Goal: Information Seeking & Learning: Learn about a topic

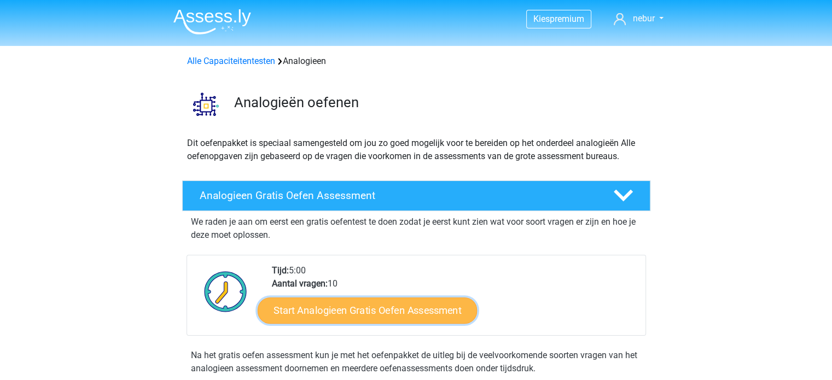
drag, startPoint x: 398, startPoint y: 300, endPoint x: 402, endPoint y: 306, distance: 6.9
click at [399, 300] on link "Start Analogieen Gratis Oefen Assessment" at bounding box center [367, 310] width 219 height 26
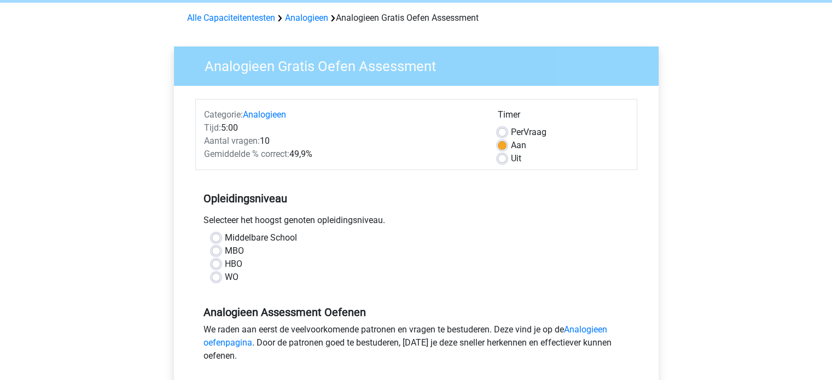
scroll to position [55, 0]
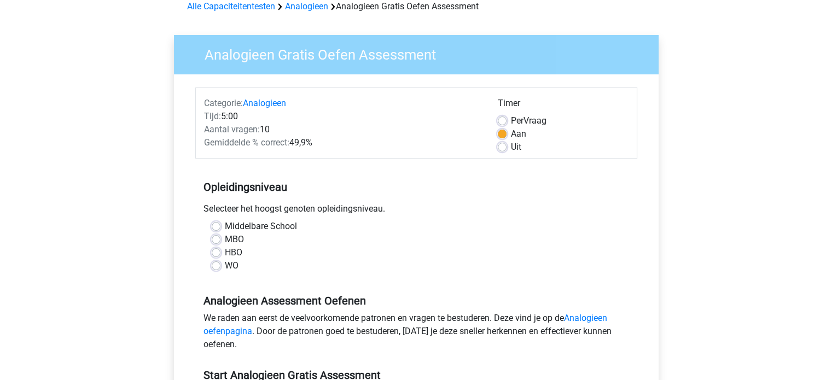
click at [228, 266] on label "WO" at bounding box center [232, 265] width 14 height 13
click at [221, 266] on input "WO" at bounding box center [216, 264] width 9 height 11
radio input "true"
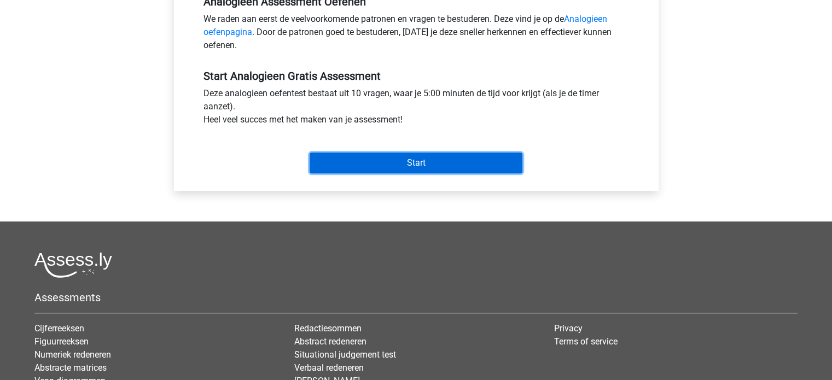
click at [506, 155] on input "Start" at bounding box center [416, 163] width 213 height 21
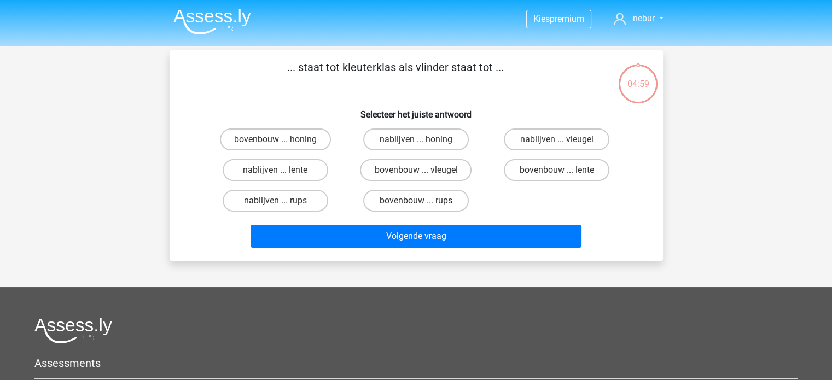
drag, startPoint x: 286, startPoint y: 65, endPoint x: 486, endPoint y: 66, distance: 199.8
click at [486, 66] on p "... staat tot kleuterklas als vlinder staat tot ..." at bounding box center [396, 75] width 418 height 33
drag, startPoint x: 514, startPoint y: 70, endPoint x: 319, endPoint y: 70, distance: 194.8
click at [358, 70] on p "... staat tot kleuterklas als vlinder staat tot ..." at bounding box center [396, 75] width 418 height 33
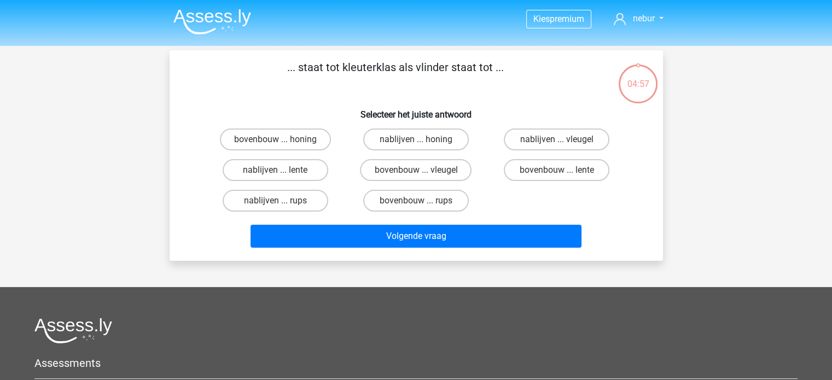
click at [319, 70] on p "... staat tot kleuterklas als vlinder staat tot ..." at bounding box center [396, 75] width 418 height 33
drag, startPoint x: 362, startPoint y: 108, endPoint x: 536, endPoint y: 111, distance: 174.6
click at [536, 111] on h6 "Selecteer het juiste antwoord" at bounding box center [416, 110] width 459 height 19
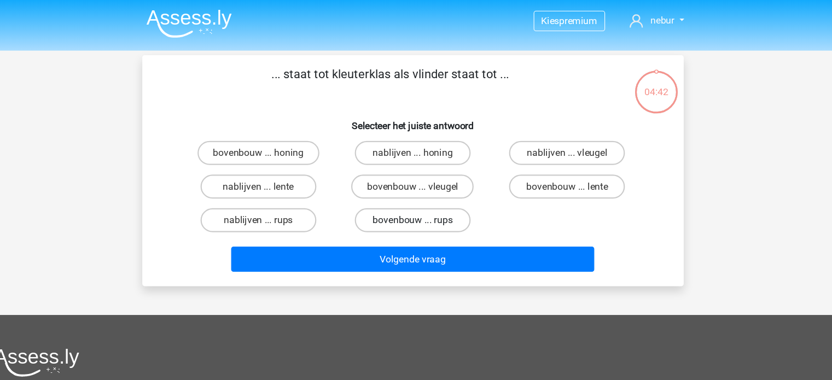
click at [432, 204] on label "bovenbouw ... rups" at bounding box center [416, 201] width 106 height 22
click at [423, 204] on input "bovenbouw ... rups" at bounding box center [419, 204] width 7 height 7
radio input "true"
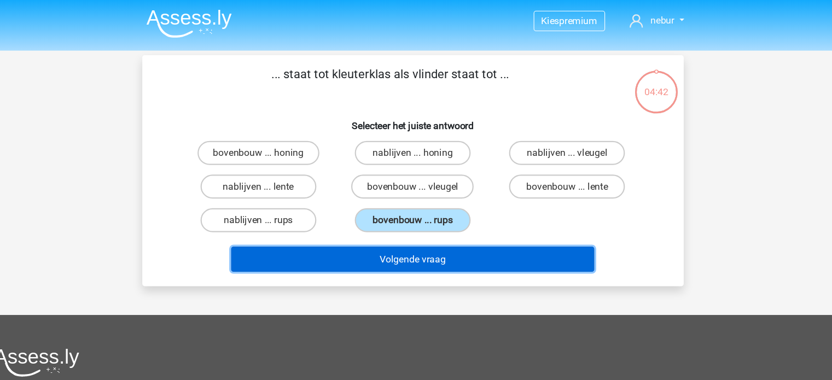
drag, startPoint x: 512, startPoint y: 239, endPoint x: 527, endPoint y: 232, distance: 15.9
click at [512, 240] on button "Volgende vraag" at bounding box center [416, 236] width 331 height 23
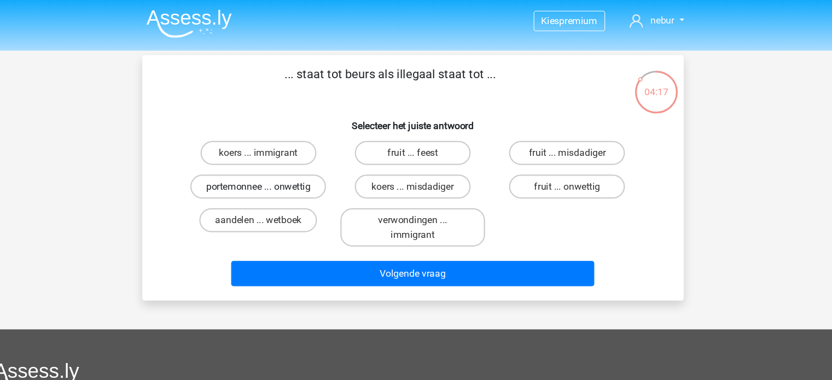
click at [313, 169] on label "portemonnee ... onwettig" at bounding box center [275, 170] width 124 height 22
click at [282, 170] on input "portemonnee ... onwettig" at bounding box center [278, 173] width 7 height 7
radio input "true"
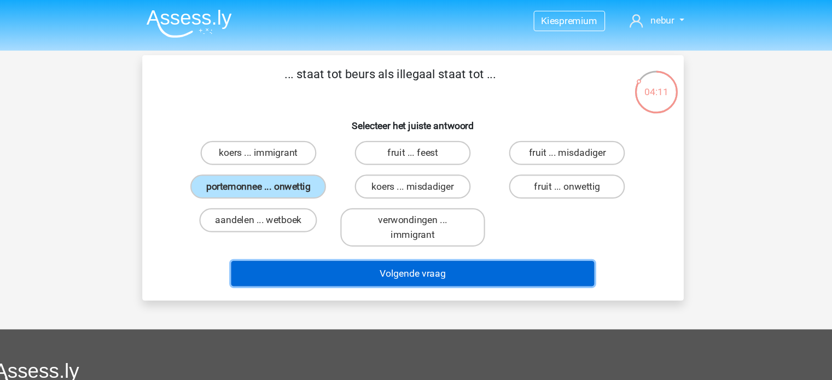
drag, startPoint x: 430, startPoint y: 251, endPoint x: 425, endPoint y: 243, distance: 9.1
click at [430, 251] on button "Volgende vraag" at bounding box center [416, 249] width 331 height 23
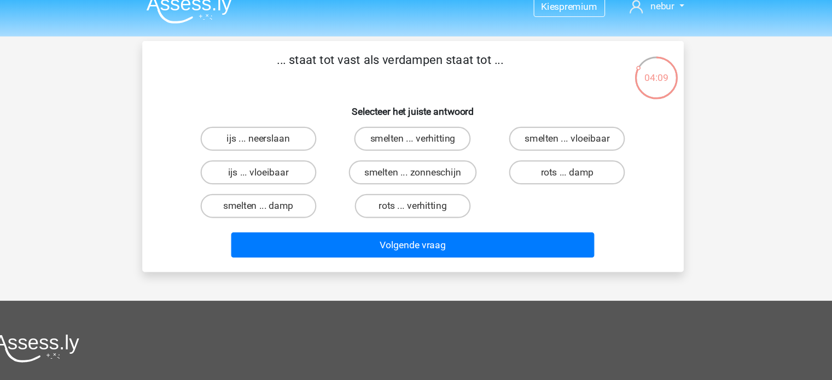
scroll to position [13, 0]
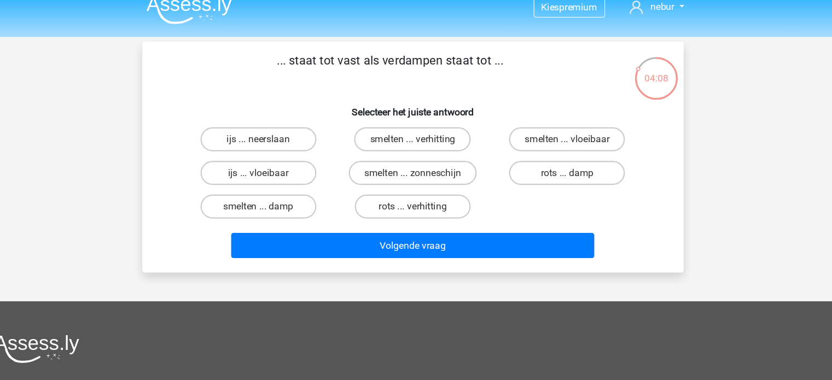
click at [465, 95] on h6 "Selecteer het juiste antwoord" at bounding box center [416, 97] width 459 height 19
drag, startPoint x: 400, startPoint y: 57, endPoint x: 441, endPoint y: 56, distance: 40.5
click at [440, 56] on p "... staat tot vast als verdampen staat tot ..." at bounding box center [396, 63] width 418 height 33
click at [441, 56] on p "... staat tot vast als verdampen staat tot ..." at bounding box center [396, 63] width 418 height 33
click at [553, 122] on label "smelten ... vloeibaar" at bounding box center [557, 127] width 106 height 22
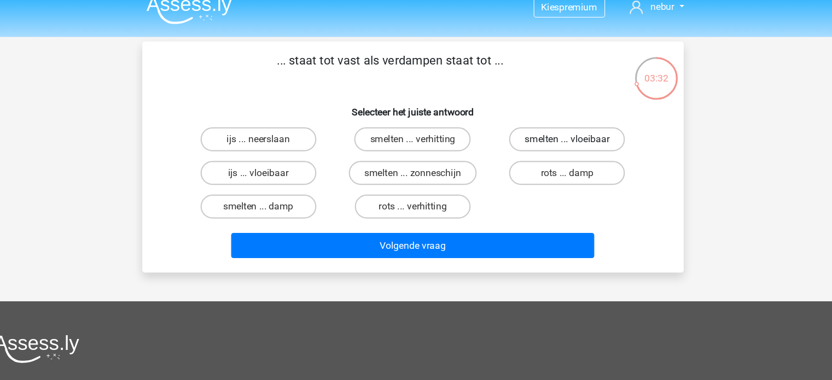
click at [557, 127] on input "smelten ... vloeibaar" at bounding box center [560, 130] width 7 height 7
radio input "true"
click at [560, 80] on div "... staat tot vast als verdampen staat tot ... Selecteer het juiste antwoord ij…" at bounding box center [416, 143] width 485 height 193
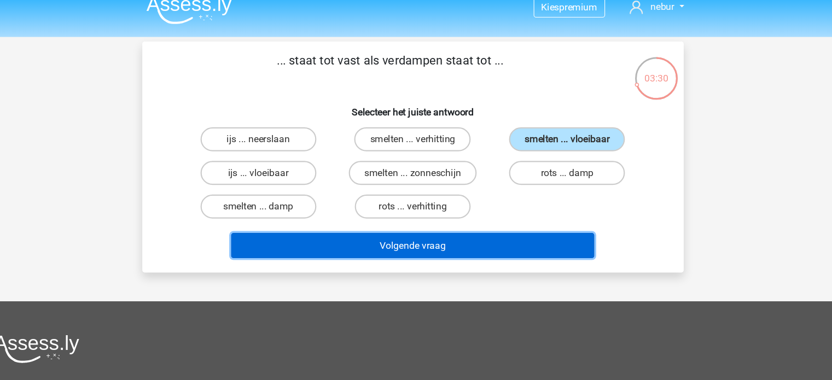
click at [551, 223] on button "Volgende vraag" at bounding box center [416, 223] width 331 height 23
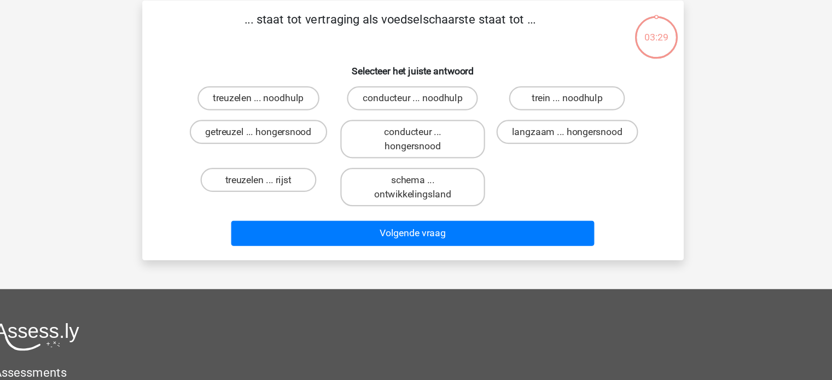
scroll to position [16, 0]
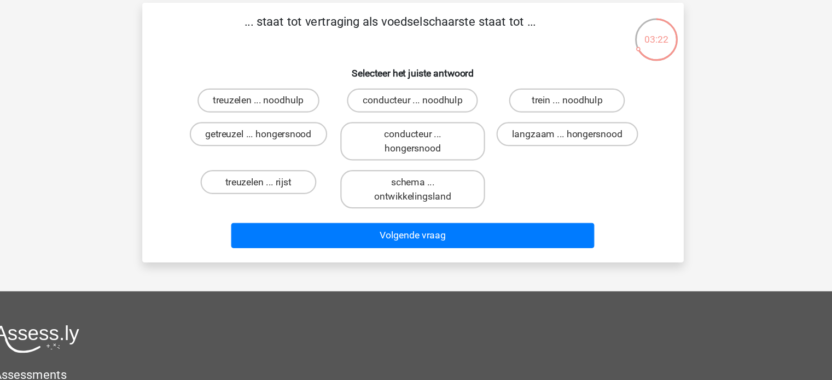
click at [412, 88] on h6 "Selecteer het juiste antwoord" at bounding box center [416, 94] width 459 height 19
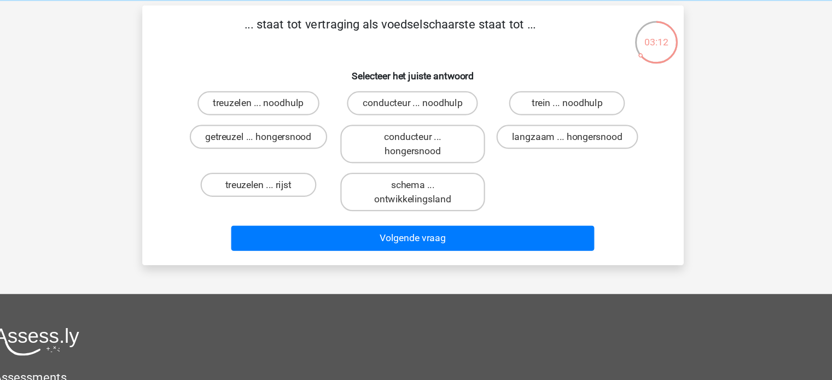
click at [348, 151] on div "conducteur ... hongersnood" at bounding box center [416, 161] width 141 height 44
click at [327, 152] on label "getreuzel ... hongersnood" at bounding box center [275, 154] width 125 height 22
click at [282, 154] on input "getreuzel ... hongersnood" at bounding box center [278, 157] width 7 height 7
radio input "true"
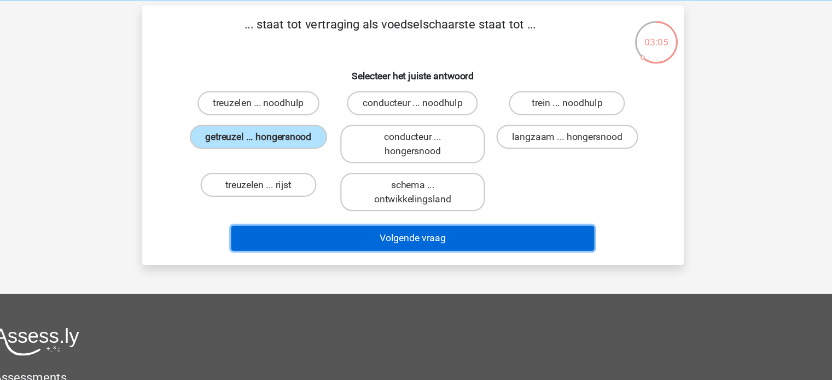
click at [408, 240] on button "Volgende vraag" at bounding box center [416, 246] width 331 height 23
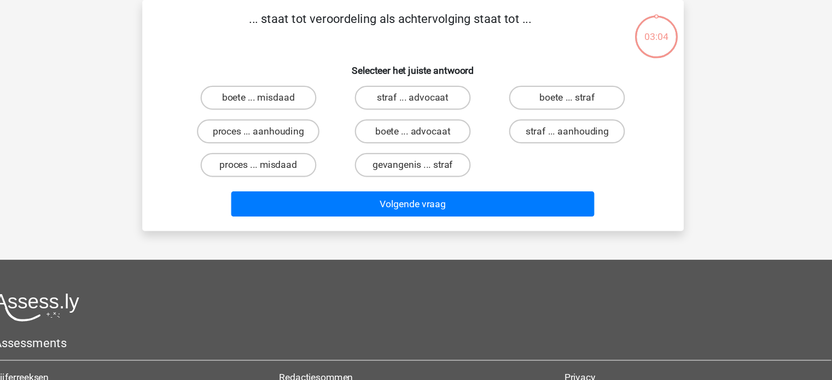
scroll to position [16, 0]
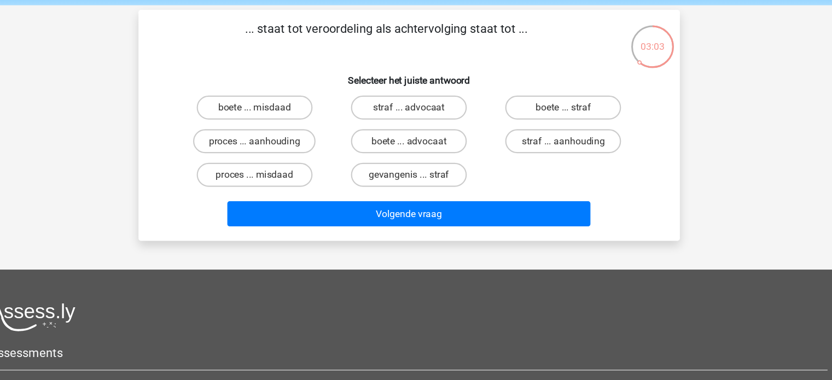
click at [496, 86] on h6 "Selecteer het juiste antwoord" at bounding box center [416, 93] width 459 height 19
click at [301, 163] on label "proces ... aanhouding" at bounding box center [275, 154] width 112 height 22
click at [282, 161] on input "proces ... aanhouding" at bounding box center [278, 157] width 7 height 7
radio input "true"
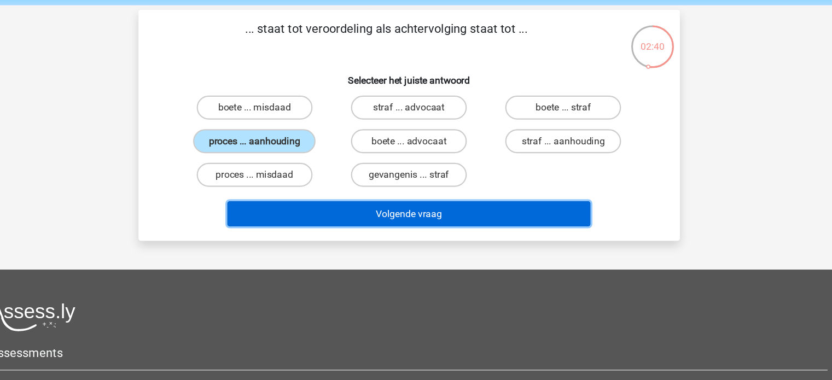
click at [453, 217] on button "Volgende vraag" at bounding box center [416, 220] width 331 height 23
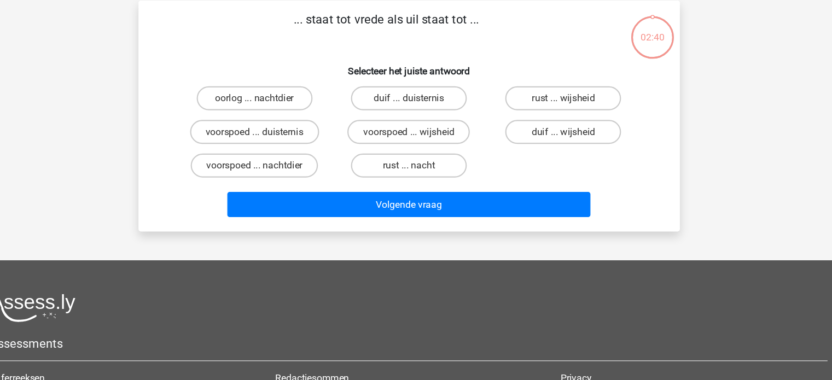
click at [476, 90] on h6 "Selecteer het juiste antwoord" at bounding box center [416, 93] width 459 height 19
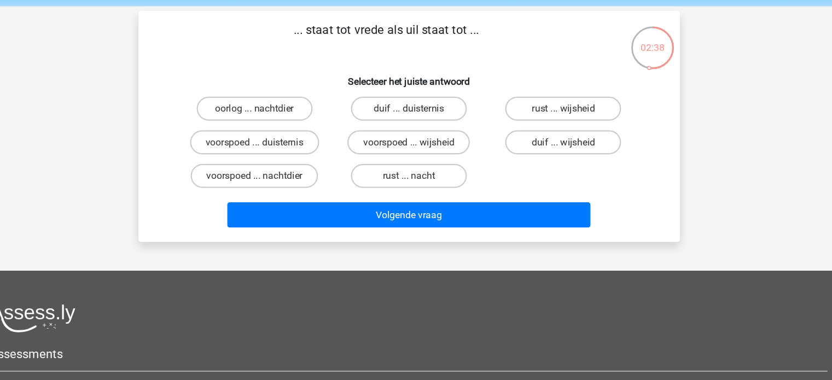
scroll to position [15, 0]
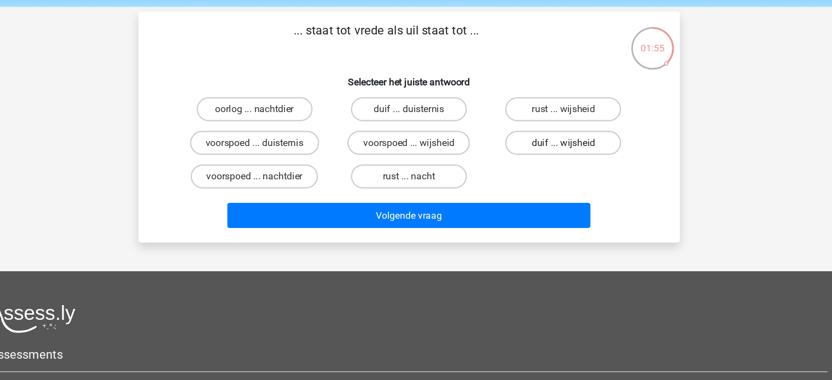
click at [524, 153] on label "duif ... wijsheid" at bounding box center [557, 155] width 106 height 22
click at [557, 155] on input "duif ... wijsheid" at bounding box center [560, 158] width 7 height 7
radio input "true"
click at [491, 206] on div "Volgende vraag" at bounding box center [416, 219] width 459 height 36
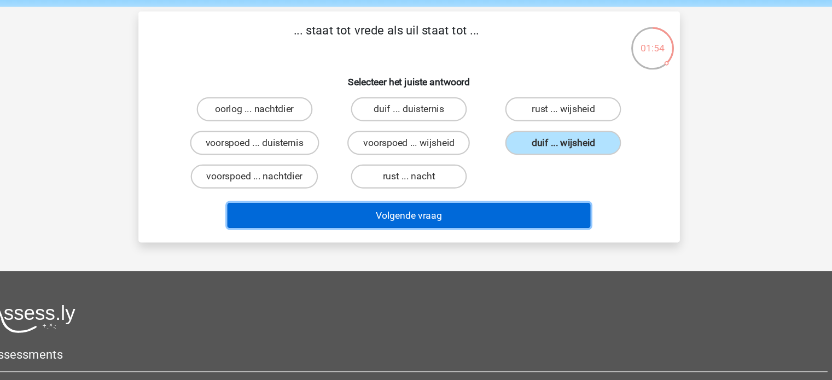
click at [495, 214] on button "Volgende vraag" at bounding box center [416, 221] width 331 height 23
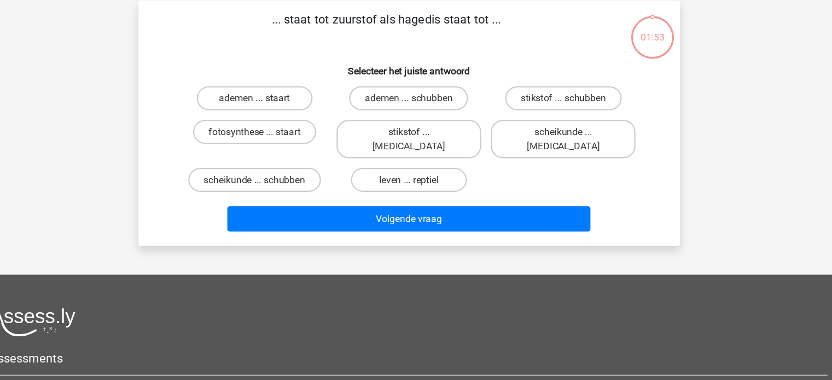
scroll to position [16, 0]
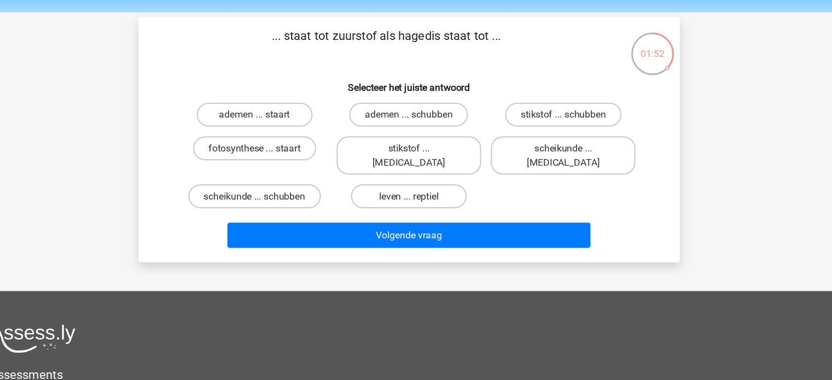
click at [463, 53] on p "... staat tot zuurstof als hagedis staat tot ..." at bounding box center [396, 59] width 418 height 33
click at [484, 78] on div "... staat tot zuurstof als hagedis staat tot ... Selecteer het juiste antwoord …" at bounding box center [416, 146] width 485 height 206
click at [458, 158] on label "stikstof ... krokodil" at bounding box center [416, 160] width 132 height 35
click at [423, 158] on input "stikstof ... krokodil" at bounding box center [419, 157] width 7 height 7
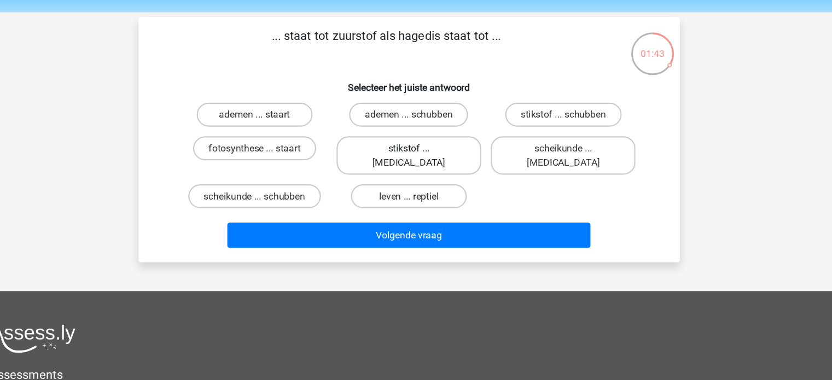
radio input "true"
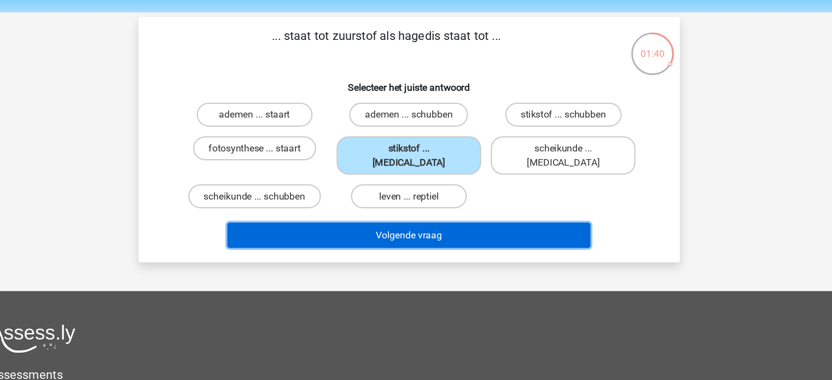
click at [500, 222] on button "Volgende vraag" at bounding box center [416, 233] width 331 height 23
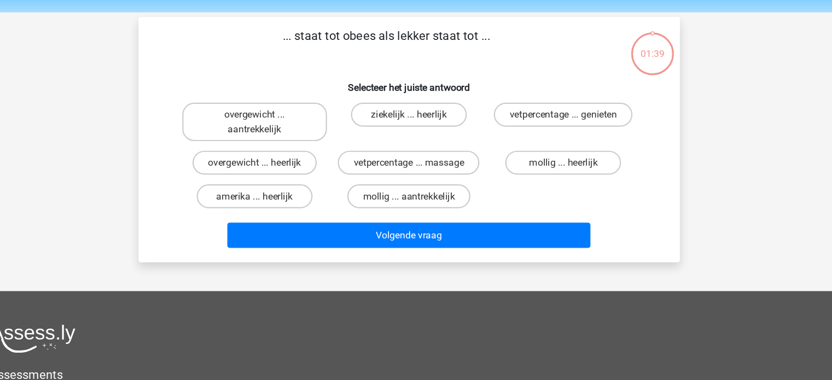
scroll to position [16, 0]
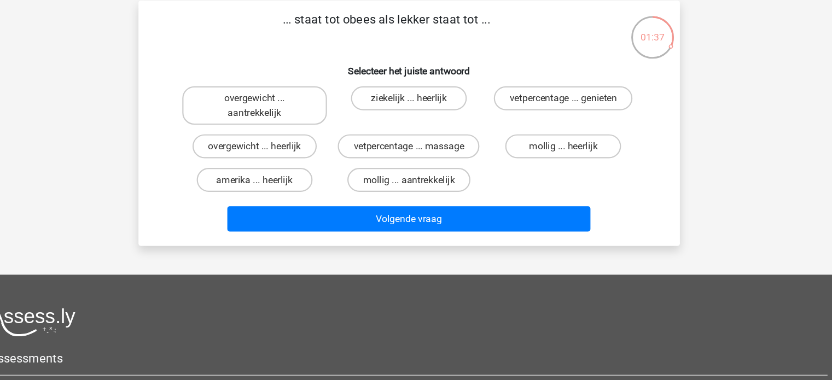
click at [483, 92] on h6 "Selecteer het juiste antwoord" at bounding box center [416, 93] width 459 height 19
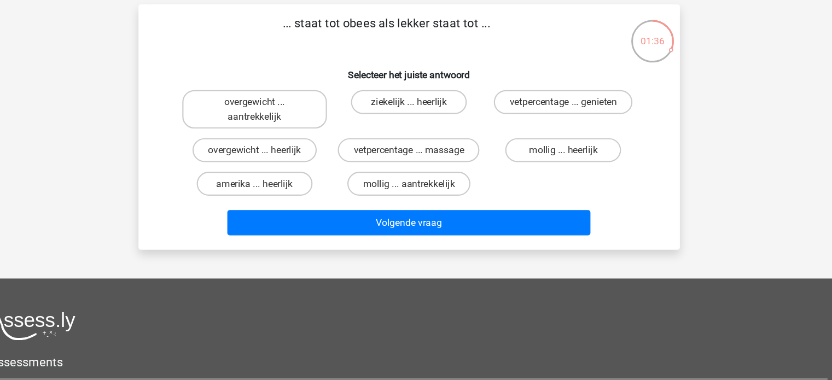
scroll to position [16, 0]
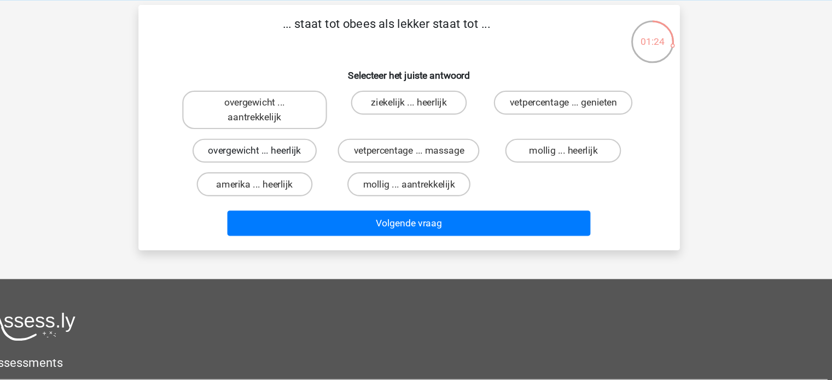
click at [294, 167] on label "overgewicht ... heerlijk" at bounding box center [275, 168] width 113 height 22
click at [282, 167] on input "overgewicht ... heerlijk" at bounding box center [278, 170] width 7 height 7
radio input "true"
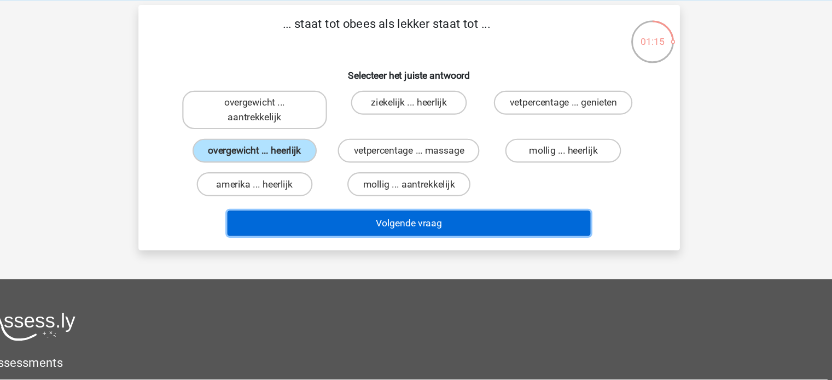
click at [497, 233] on button "Volgende vraag" at bounding box center [416, 233] width 331 height 23
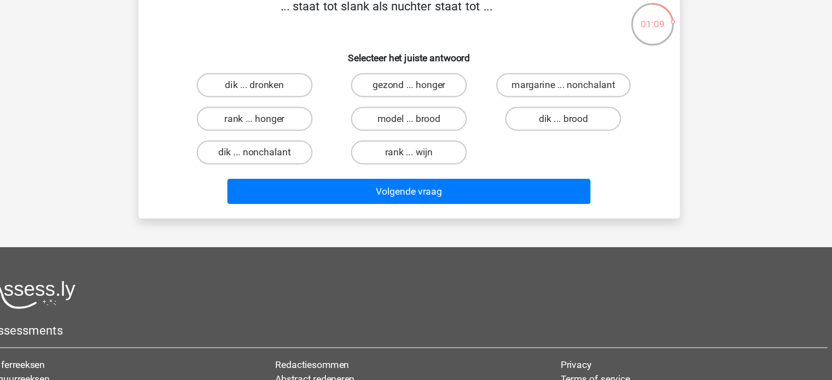
scroll to position [28, 0]
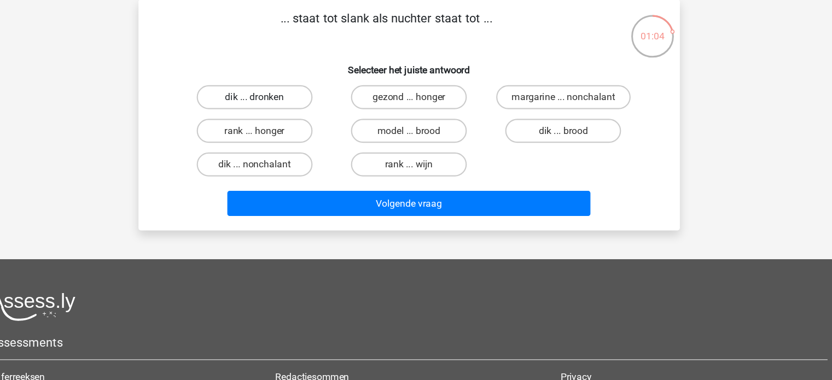
click at [292, 106] on label "dik ... dronken" at bounding box center [276, 112] width 106 height 22
click at [282, 112] on input "dik ... dronken" at bounding box center [278, 115] width 7 height 7
radio input "true"
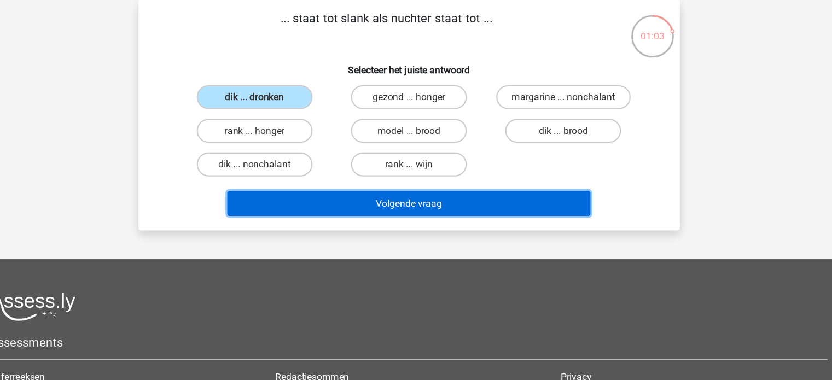
click at [426, 202] on button "Volgende vraag" at bounding box center [416, 208] width 331 height 23
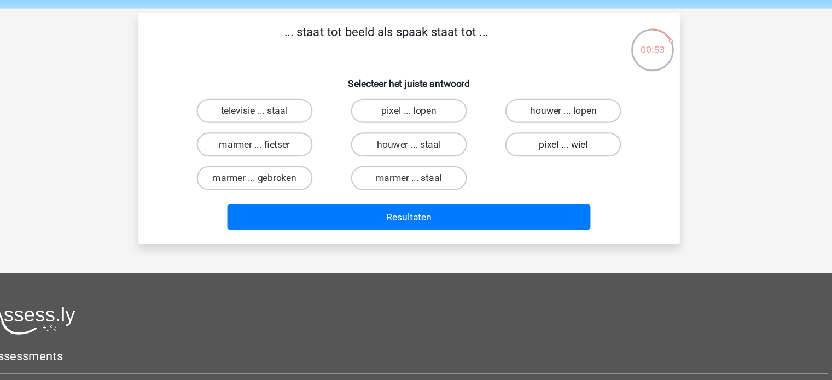
click at [536, 138] on label "pixel ... wiel" at bounding box center [557, 142] width 106 height 22
click at [557, 142] on input "pixel ... wiel" at bounding box center [560, 145] width 7 height 7
radio input "true"
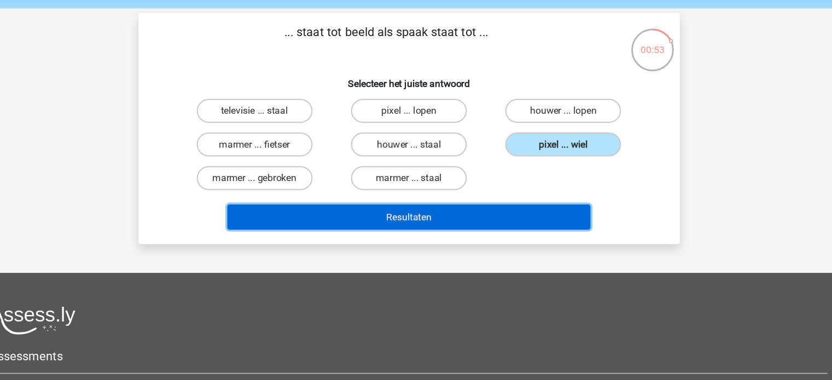
click at [533, 206] on button "Resultaten" at bounding box center [416, 208] width 331 height 23
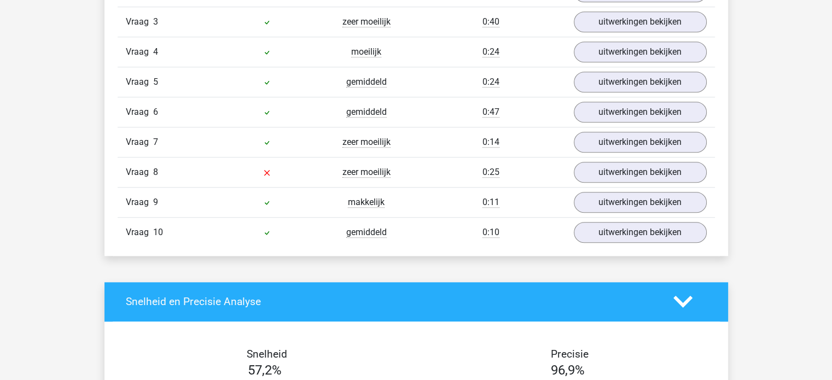
scroll to position [1027, 0]
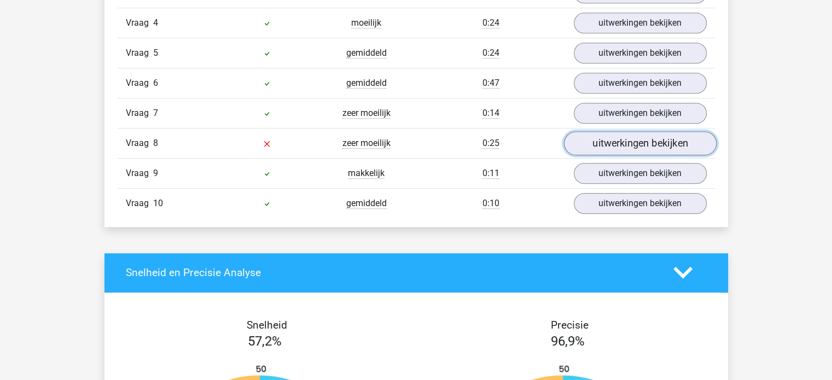
click at [647, 142] on link "uitwerkingen bekijken" at bounding box center [640, 143] width 153 height 24
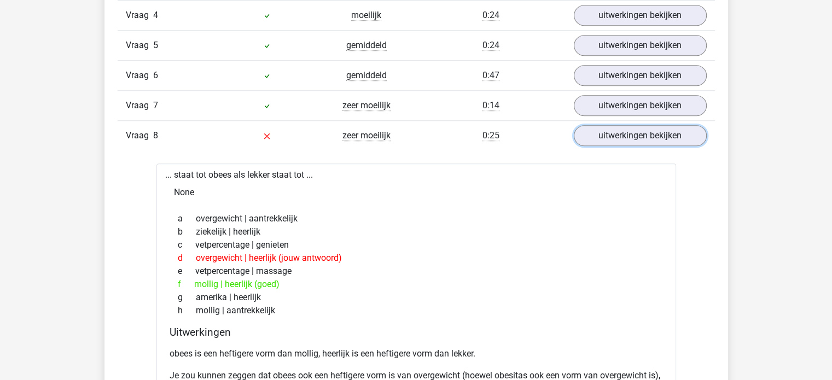
scroll to position [1042, 0]
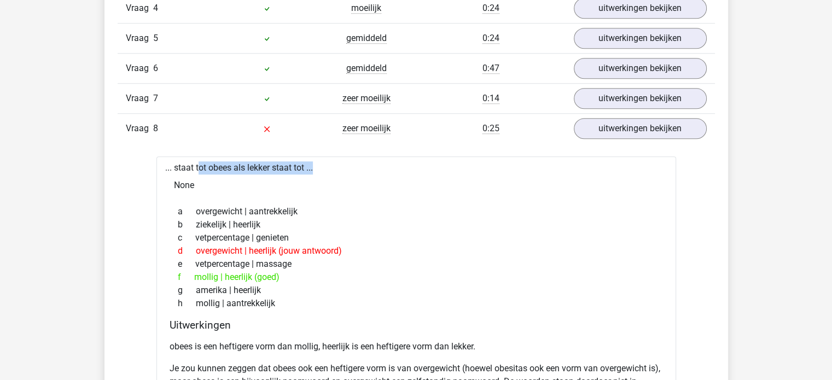
drag, startPoint x: 242, startPoint y: 164, endPoint x: 315, endPoint y: 165, distance: 72.8
click at [315, 165] on div "... staat tot obees als lekker staat tot ... None a overgewicht | aantrekkelijk…" at bounding box center [417, 311] width 520 height 309
click at [316, 166] on div "... staat tot obees als lekker staat tot ... None a overgewicht | aantrekkelijk…" at bounding box center [417, 311] width 520 height 309
drag, startPoint x: 258, startPoint y: 164, endPoint x: 271, endPoint y: 164, distance: 13.1
click at [271, 164] on div "... staat tot obees als lekker staat tot ... None a overgewicht | aantrekkelijk…" at bounding box center [417, 311] width 520 height 309
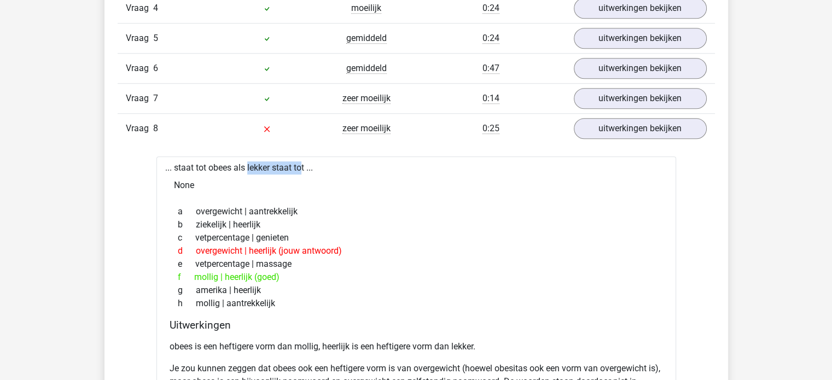
click at [271, 164] on div "... staat tot obees als lekker staat tot ... None a overgewicht | aantrekkelijk…" at bounding box center [417, 311] width 520 height 309
drag, startPoint x: 213, startPoint y: 276, endPoint x: 221, endPoint y: 276, distance: 8.2
click at [221, 276] on div "f mollig | heerlijk (goed)" at bounding box center [417, 277] width 494 height 13
click at [221, 275] on div "f mollig | heerlijk (goed)" at bounding box center [417, 277] width 494 height 13
drag, startPoint x: 239, startPoint y: 277, endPoint x: 252, endPoint y: 276, distance: 13.2
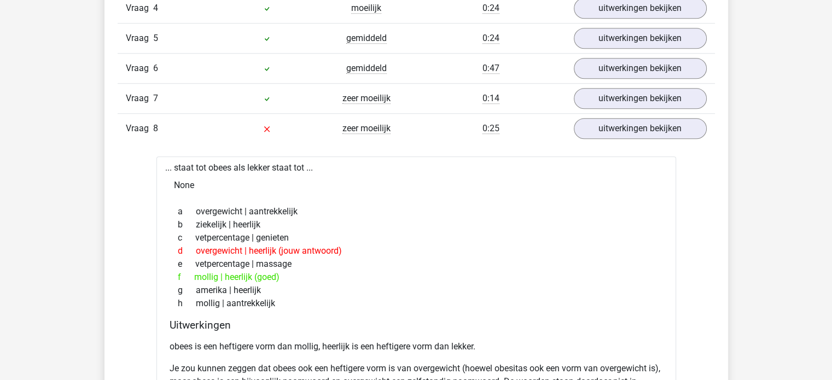
click at [252, 276] on div "f mollig | heerlijk (goed)" at bounding box center [417, 277] width 494 height 13
drag, startPoint x: 222, startPoint y: 276, endPoint x: 288, endPoint y: 272, distance: 66.3
click at [288, 272] on div "f mollig | heerlijk (goed)" at bounding box center [417, 277] width 494 height 13
click at [293, 271] on div "f mollig | heerlijk (goed)" at bounding box center [417, 277] width 494 height 13
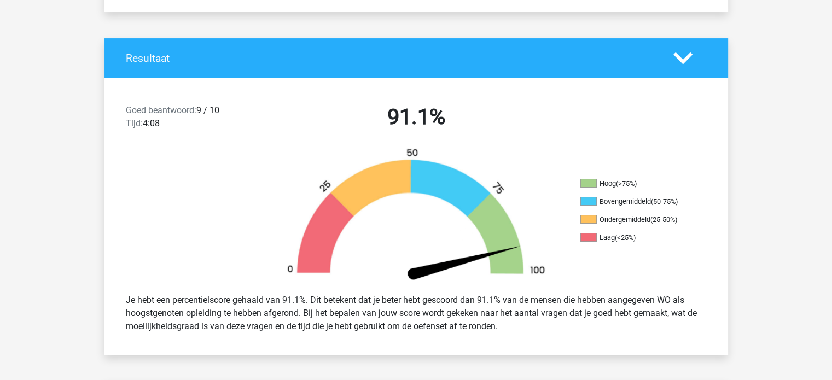
scroll to position [0, 0]
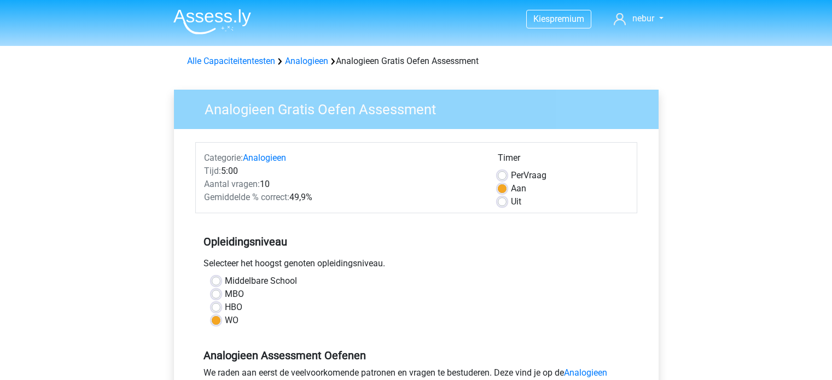
scroll to position [354, 0]
